Goal: Information Seeking & Learning: Learn about a topic

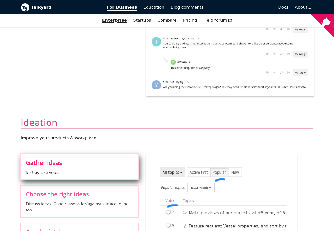
scroll to position [381, 0]
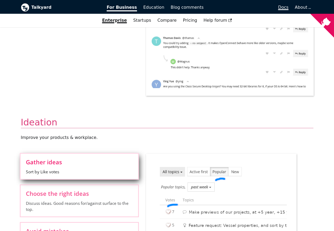
click at [284, 7] on span "Docs" at bounding box center [283, 7] width 10 height 5
